Goal: Information Seeking & Learning: Learn about a topic

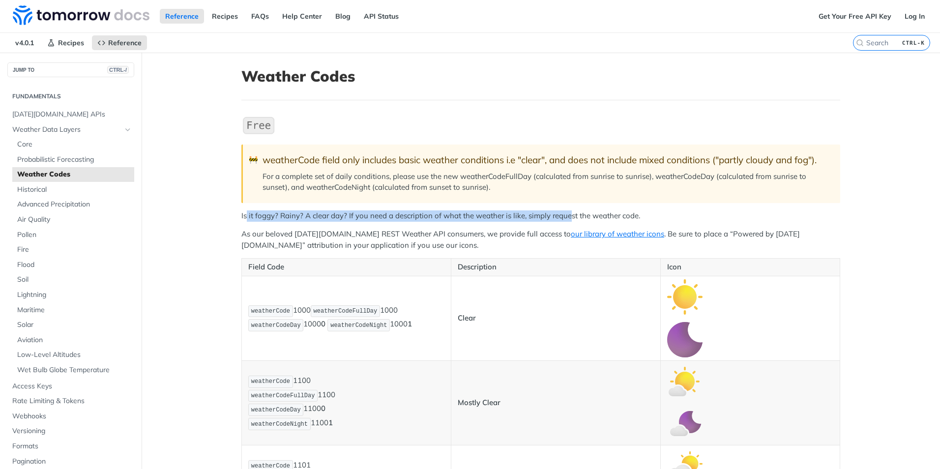
drag, startPoint x: 243, startPoint y: 216, endPoint x: 567, endPoint y: 220, distance: 324.2
click at [567, 220] on p "Is it foggy? Rainy? A clear day? If you need a description of what the weather …" at bounding box center [541, 216] width 599 height 11
click at [353, 231] on p "As our beloved [DATE][DOMAIN_NAME] REST Weather API consumers, we provide full …" at bounding box center [541, 240] width 599 height 22
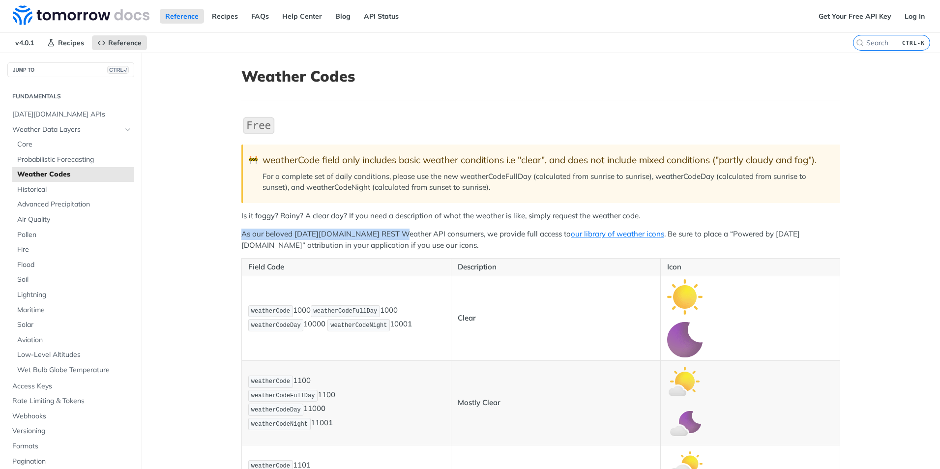
drag, startPoint x: 233, startPoint y: 233, endPoint x: 390, endPoint y: 231, distance: 157.4
drag, startPoint x: 390, startPoint y: 231, endPoint x: 421, endPoint y: 245, distance: 33.9
click at [421, 245] on p "As our beloved [DATE][DOMAIN_NAME] REST Weather API consumers, we provide full …" at bounding box center [541, 240] width 599 height 22
click at [620, 234] on p "As our beloved [DATE][DOMAIN_NAME] REST Weather API consumers, we provide full …" at bounding box center [541, 240] width 599 height 22
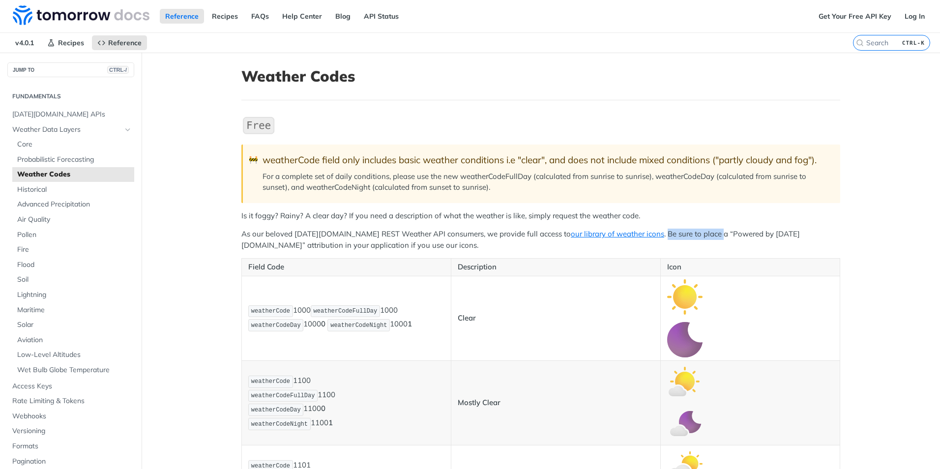
drag, startPoint x: 624, startPoint y: 234, endPoint x: 680, endPoint y: 240, distance: 56.8
click at [680, 240] on p "As our beloved [DATE][DOMAIN_NAME] REST Weather API consumers, we provide full …" at bounding box center [541, 240] width 599 height 22
click at [571, 230] on link "our library of weather icons" at bounding box center [617, 233] width 93 height 9
click at [586, 236] on p "As our beloved [DATE][DOMAIN_NAME] REST Weather API consumers, we provide full …" at bounding box center [541, 240] width 599 height 22
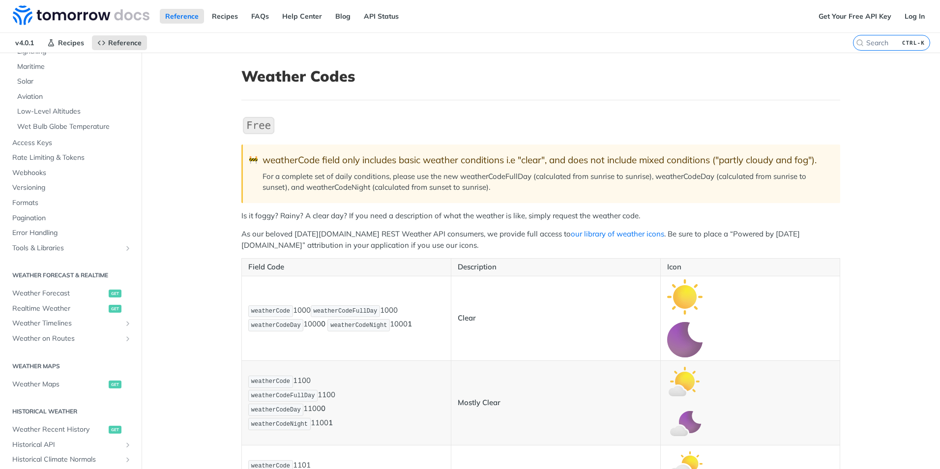
scroll to position [246, 0]
click at [61, 312] on link "Realtime Weather get" at bounding box center [70, 306] width 127 height 15
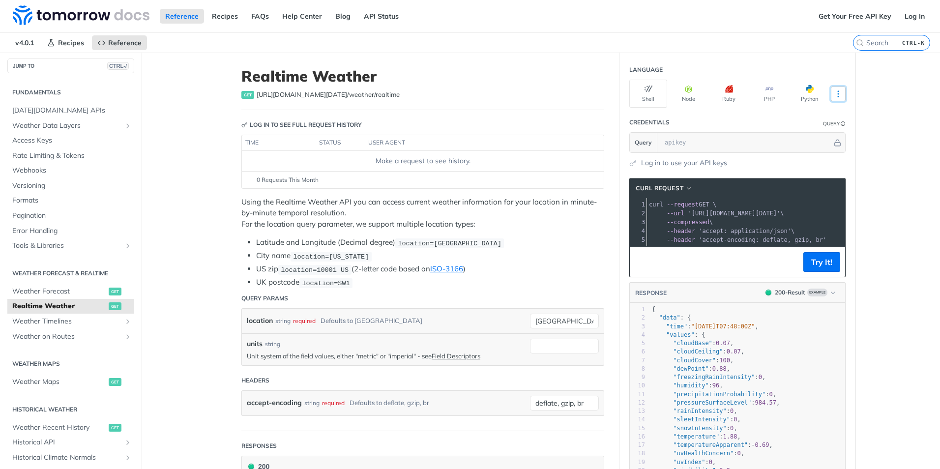
click at [834, 91] on icon "More ellipsis" at bounding box center [838, 94] width 9 height 9
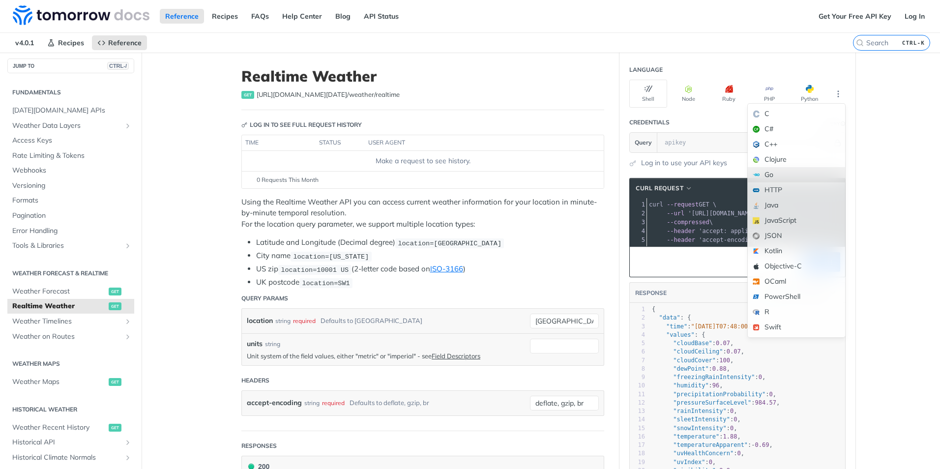
click at [797, 173] on div "Go" at bounding box center [796, 174] width 97 height 15
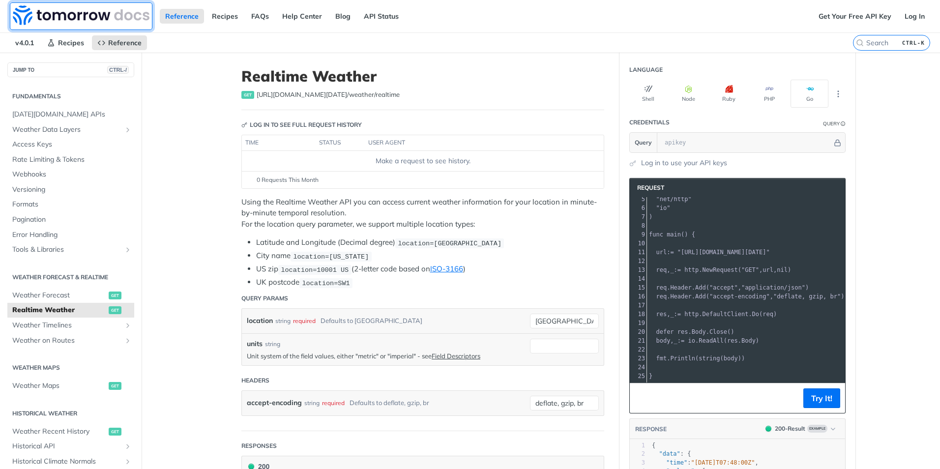
click at [102, 11] on img at bounding box center [81, 15] width 137 height 20
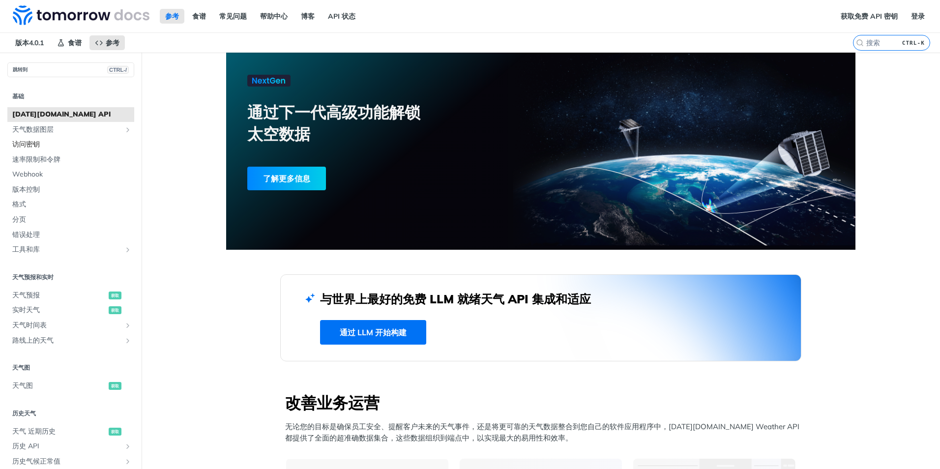
click at [83, 147] on span "访问密钥" at bounding box center [72, 145] width 120 height 10
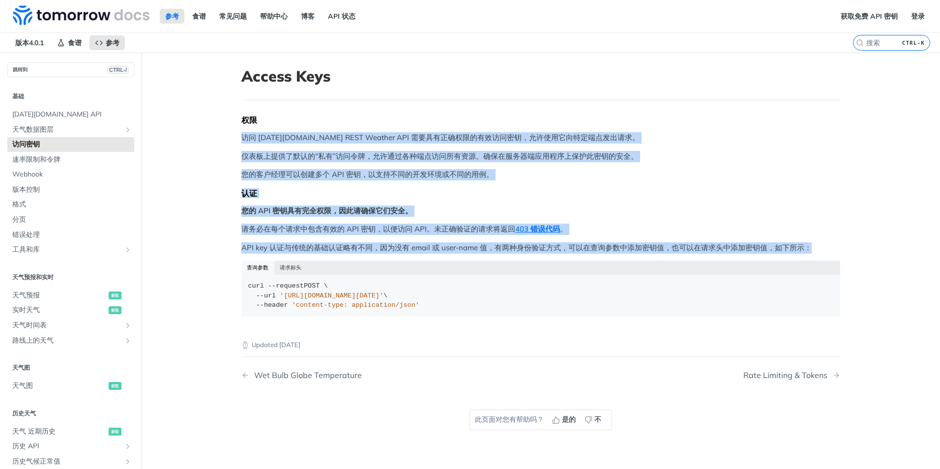
drag, startPoint x: 223, startPoint y: 140, endPoint x: 817, endPoint y: 243, distance: 602.2
click at [817, 243] on article "Access Keys 权限 访问 Tomorrow.io REST Weather API 需要具有正确权限的有效访问密钥，允许使用它向特定端点发出请求。 …" at bounding box center [541, 287] width 630 height 469
drag, startPoint x: 817, startPoint y: 243, endPoint x: 746, endPoint y: 176, distance: 97.8
click at [746, 176] on p "您的客户经理可以创建多个 API 密钥，以支持不同的开发环境或不同的用例。" at bounding box center [541, 174] width 599 height 11
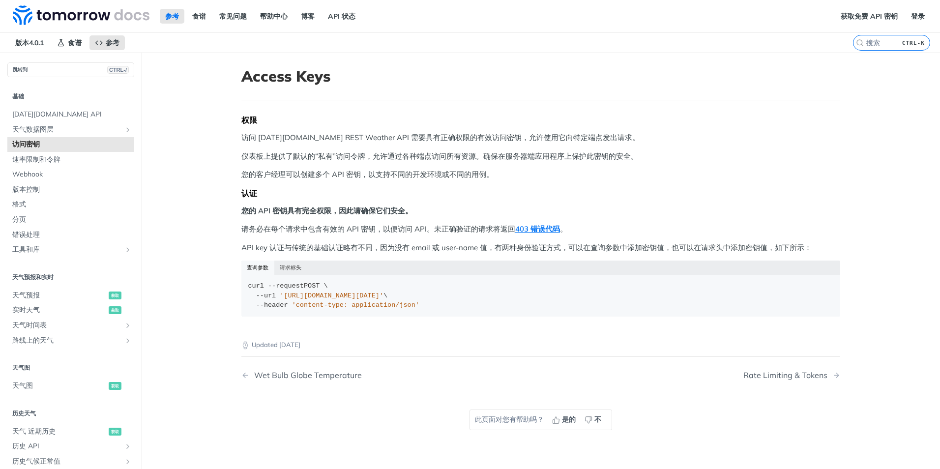
click at [552, 157] on p "仪表板上提供了默认的“私有”访问令牌，允许通过各种端点访问所有资源。确保在服务器端应用程序上保护此密钥的安全。" at bounding box center [541, 156] width 599 height 11
